Goal: Navigation & Orientation: Find specific page/section

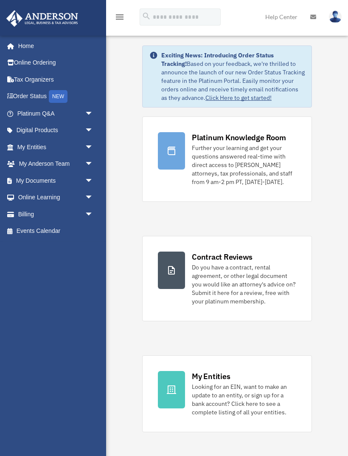
click at [85, 177] on span "arrow_drop_down" at bounding box center [93, 180] width 17 height 17
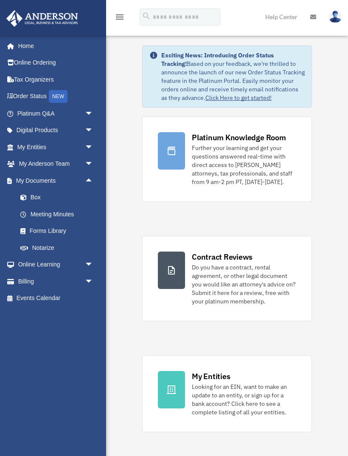
click at [72, 212] on link "Meeting Minutes" at bounding box center [59, 214] width 94 height 17
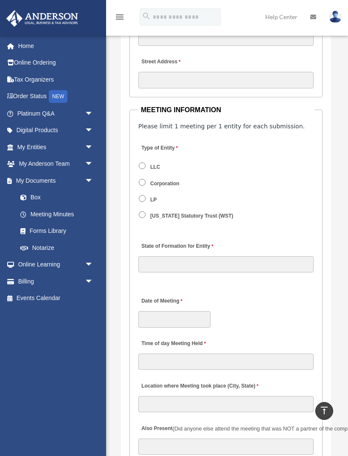
scroll to position [1534, 0]
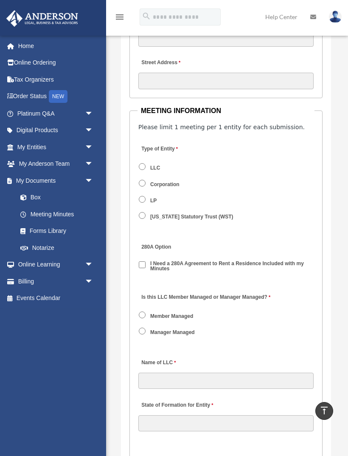
click at [179, 336] on label "Manager Managed" at bounding box center [173, 333] width 50 height 8
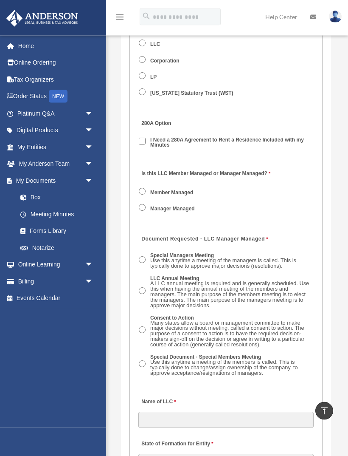
scroll to position [1658, 0]
click at [245, 363] on span "Use this anytime a meeting of the members is called. This is typically done to …" at bounding box center [224, 366] width 148 height 17
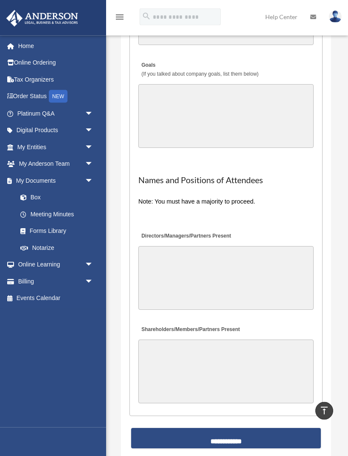
scroll to position [2457, 0]
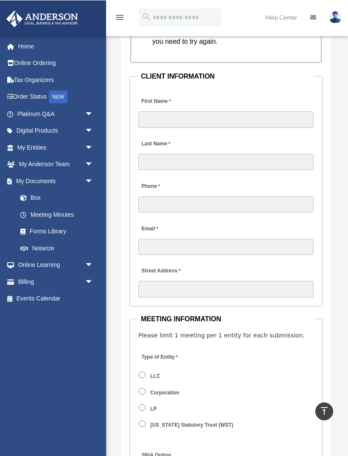
scroll to position [1967, 0]
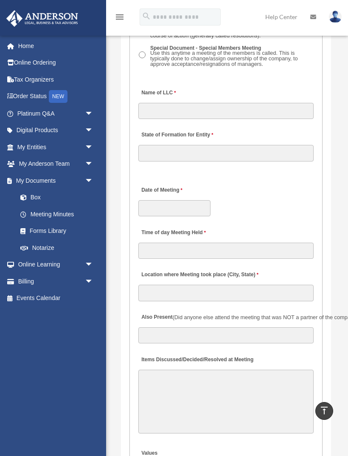
click at [49, 145] on link "My Entities arrow_drop_down" at bounding box center [56, 146] width 100 height 17
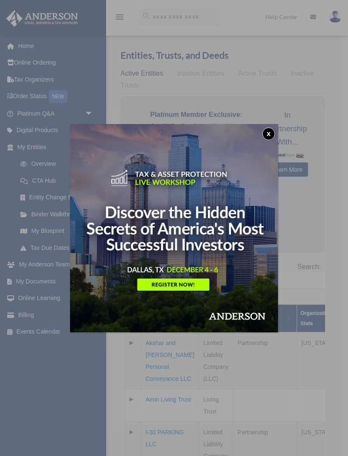
click at [267, 135] on button "x" at bounding box center [268, 133] width 13 height 13
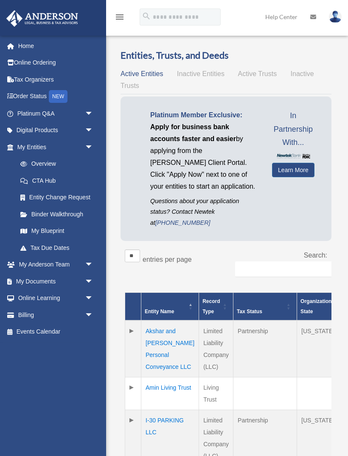
click at [55, 233] on link "My Blueprint" at bounding box center [57, 230] width 90 height 17
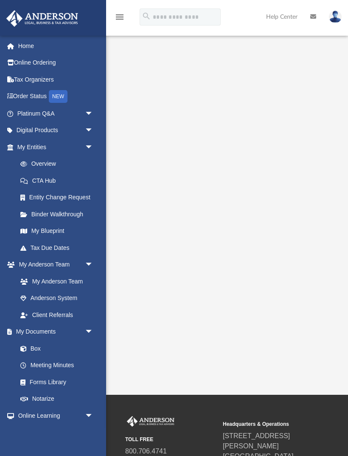
click at [63, 59] on link "Online Ordering" at bounding box center [56, 62] width 100 height 17
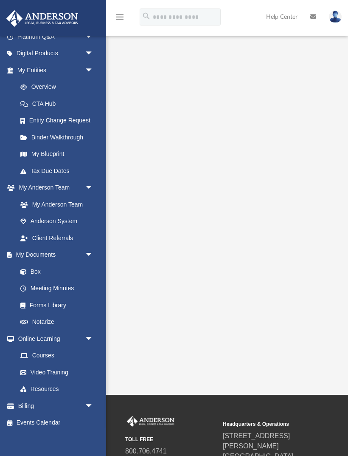
scroll to position [76, 0]
click at [76, 403] on link "Billing arrow_drop_down" at bounding box center [56, 405] width 100 height 17
click at [90, 402] on span "arrow_drop_down" at bounding box center [93, 405] width 17 height 17
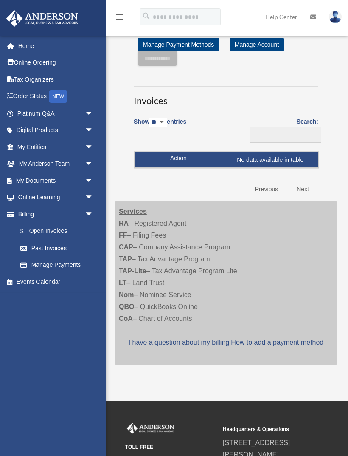
click at [58, 230] on link "$ Open Invoices" at bounding box center [55, 230] width 86 height 17
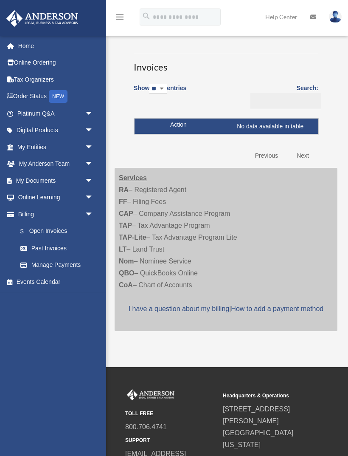
scroll to position [33, 0]
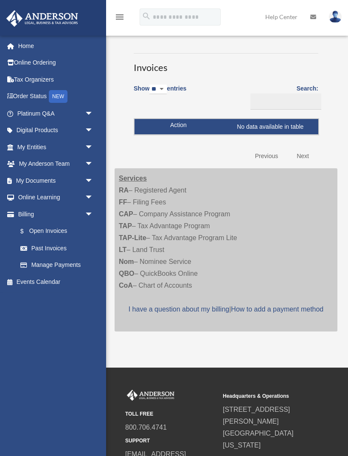
click at [90, 163] on span "arrow_drop_down" at bounding box center [93, 163] width 17 height 17
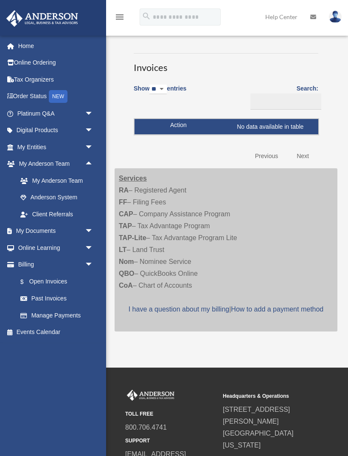
click at [85, 228] on span "arrow_drop_down" at bounding box center [93, 230] width 17 height 17
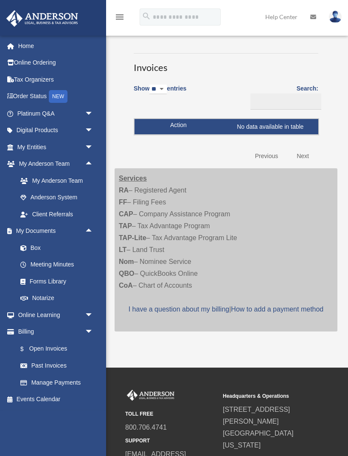
click at [72, 265] on link "Meeting Minutes" at bounding box center [59, 264] width 94 height 17
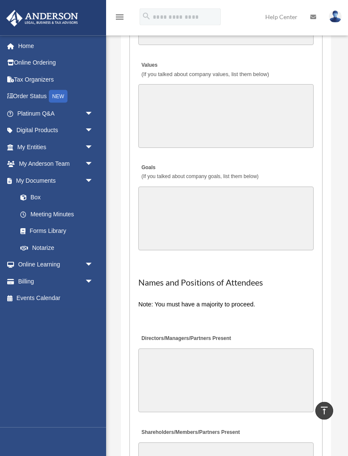
scroll to position [2035, 0]
